Goal: Navigation & Orientation: Find specific page/section

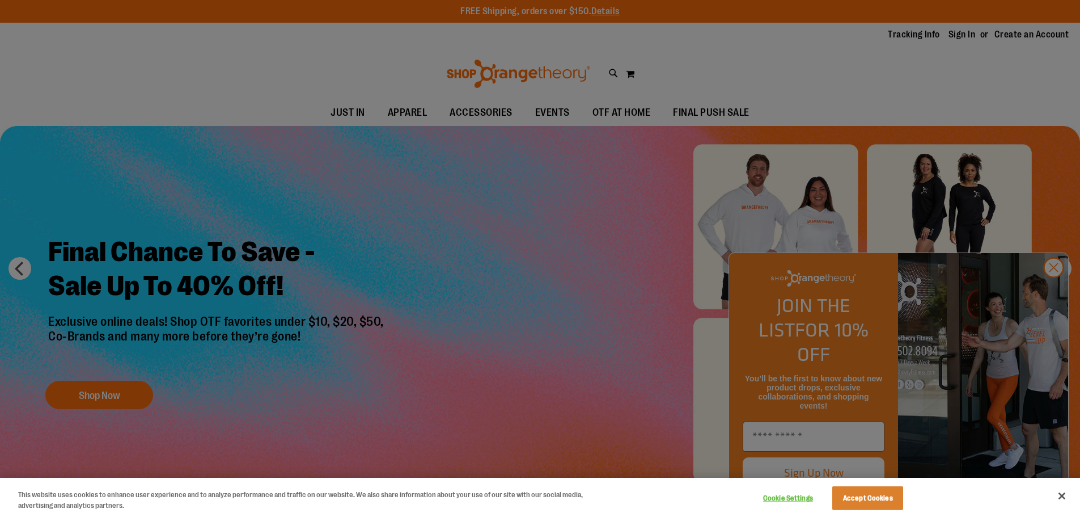
click at [1054, 290] on div at bounding box center [540, 258] width 1080 height 517
click at [1053, 290] on div at bounding box center [540, 258] width 1080 height 517
click at [1062, 494] on button "Close" at bounding box center [1061, 495] width 25 height 25
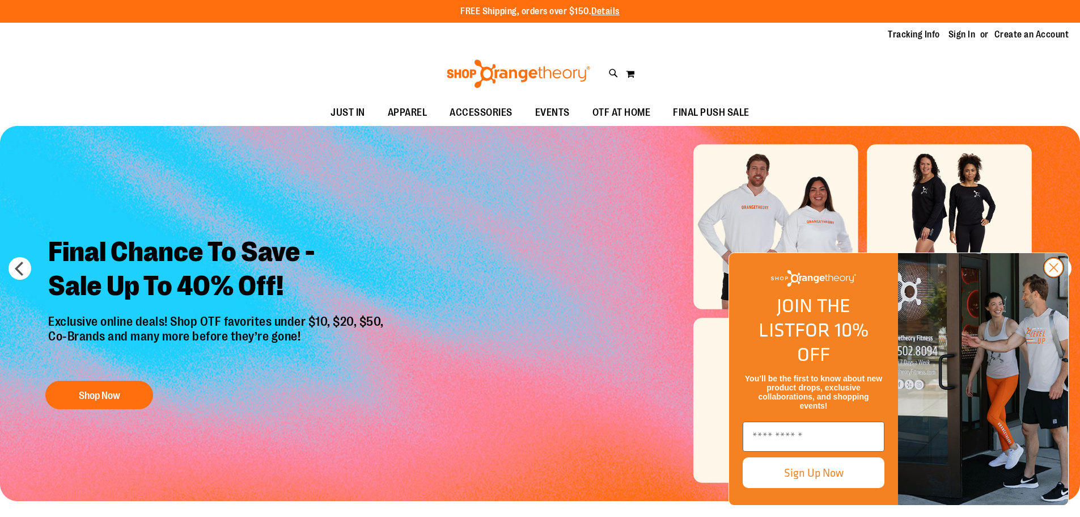
click at [1055, 277] on circle "Close dialog" at bounding box center [1053, 267] width 19 height 19
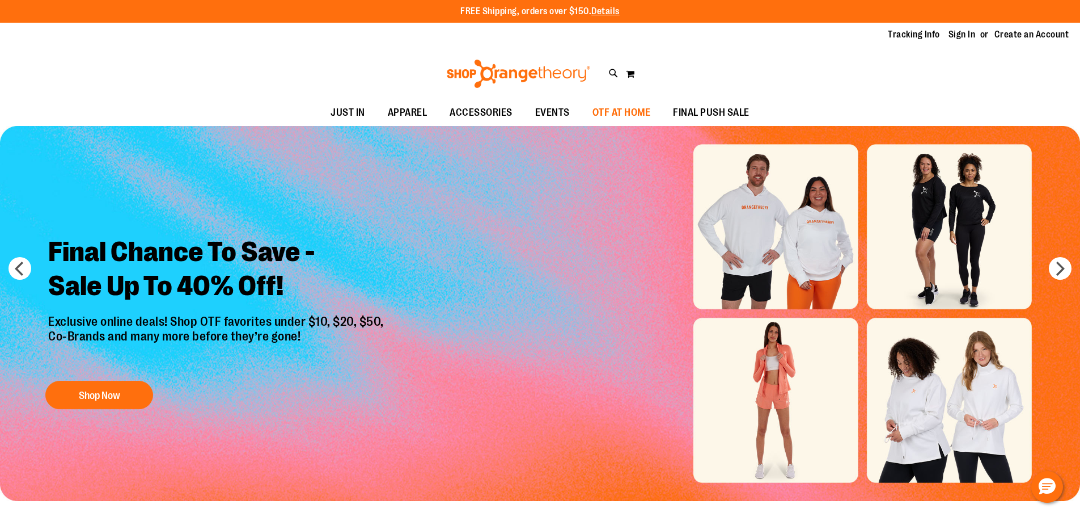
click at [636, 113] on span "OTF AT HOME" at bounding box center [621, 113] width 58 height 26
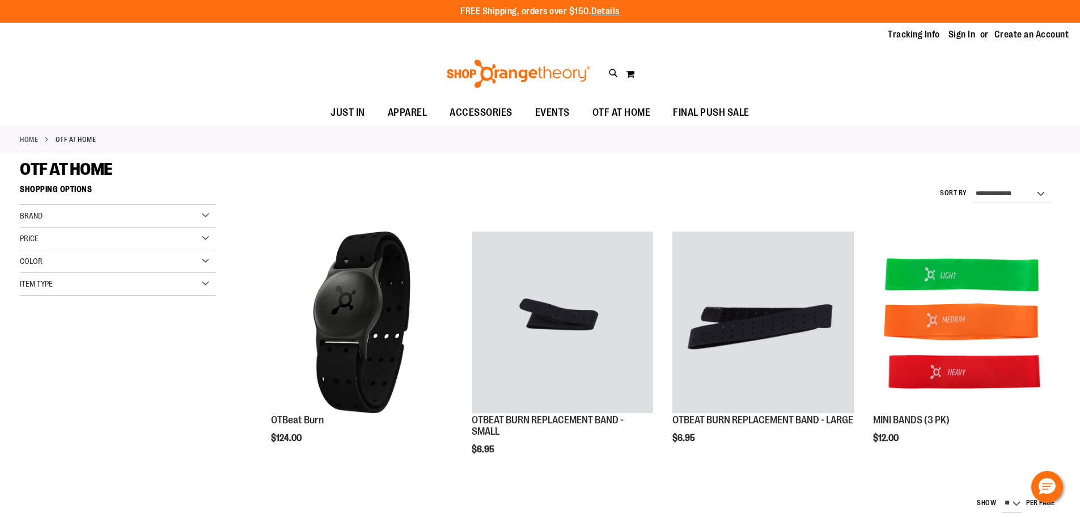
click at [514, 74] on img at bounding box center [518, 74] width 147 height 28
click at [35, 138] on link "Home" at bounding box center [29, 139] width 18 height 10
